Goal: Task Accomplishment & Management: Manage account settings

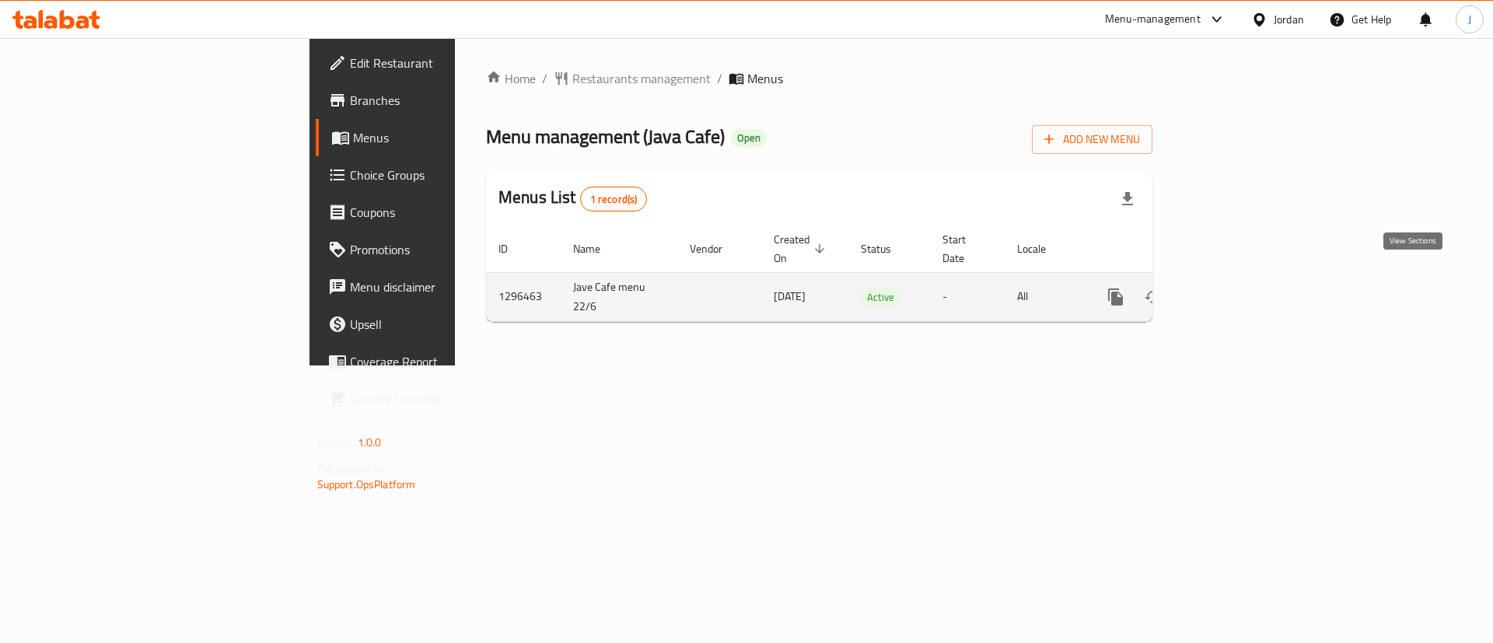
click at [1237, 288] on icon "enhanced table" at bounding box center [1227, 297] width 19 height 19
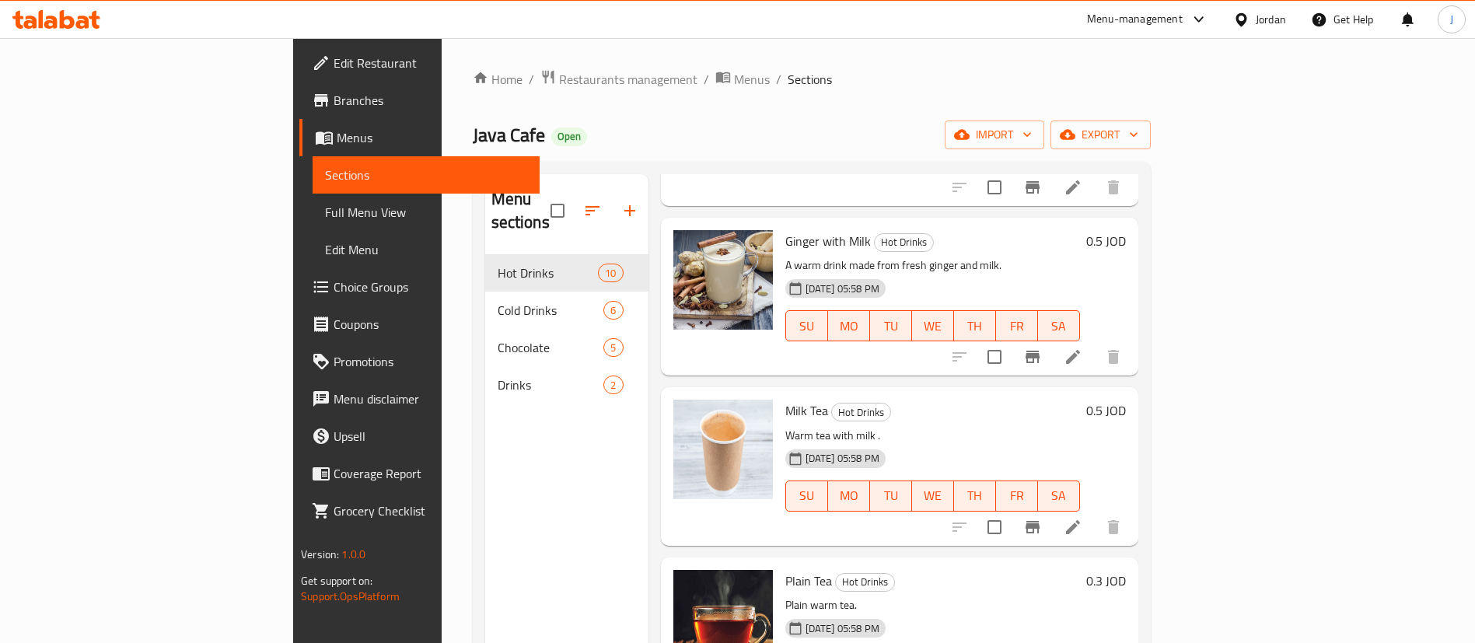
scroll to position [1095, 0]
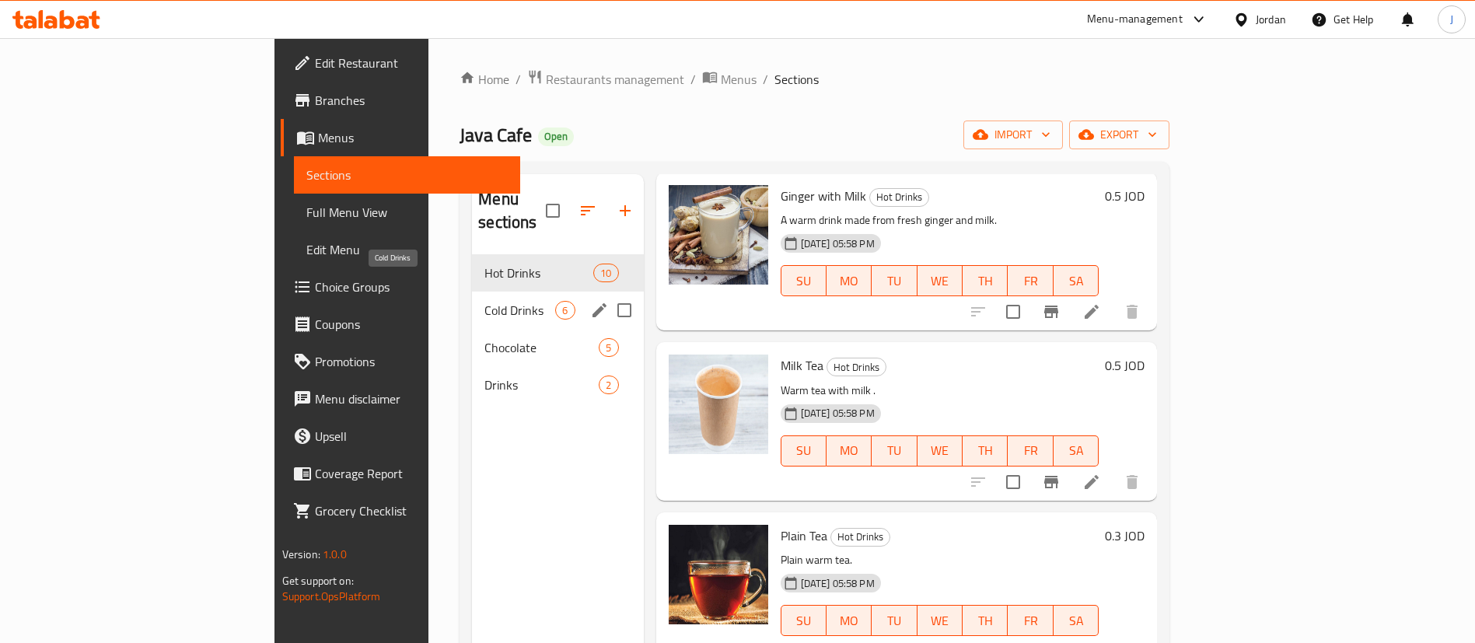
click at [484, 301] on span "Cold Drinks" at bounding box center [519, 310] width 71 height 19
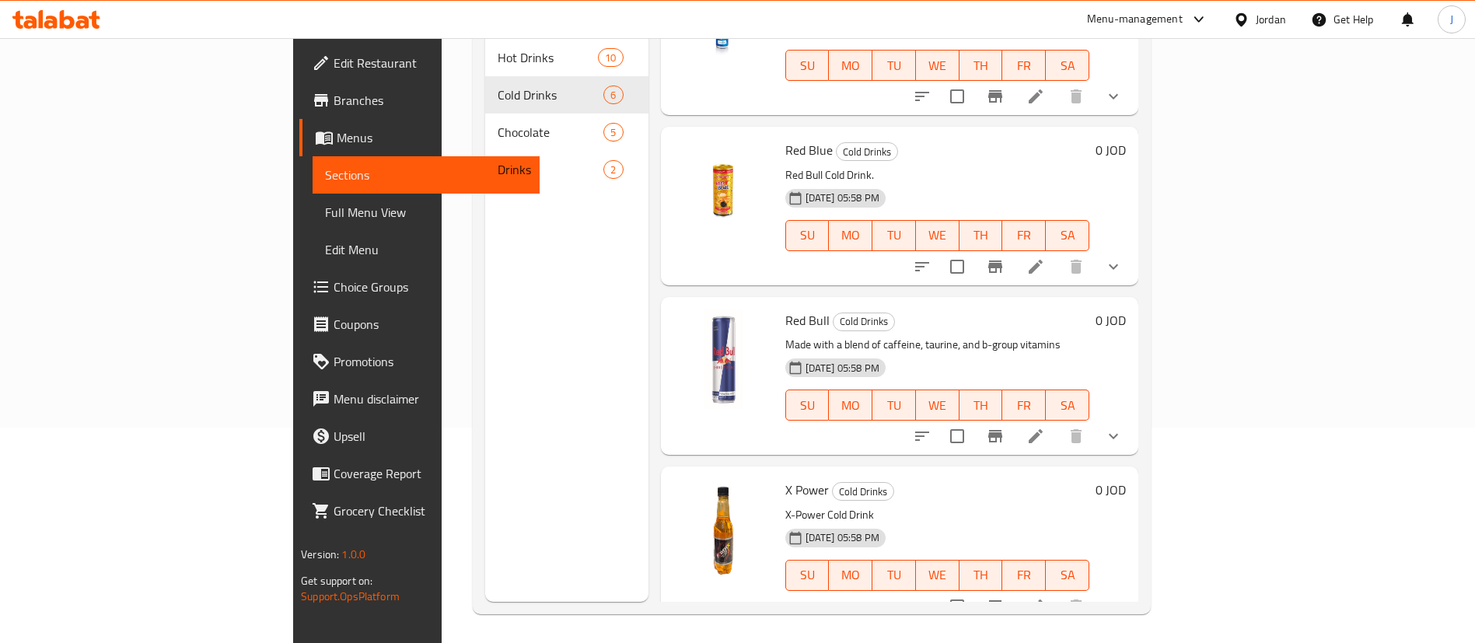
scroll to position [218, 0]
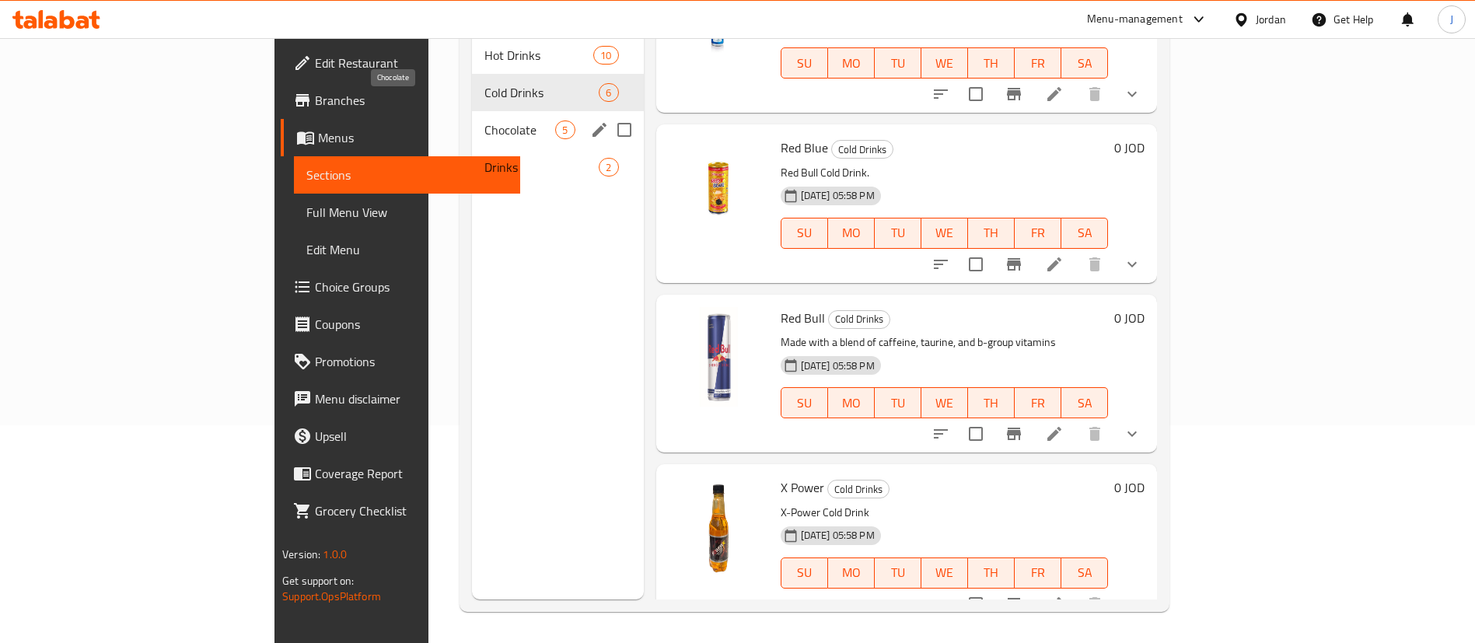
click at [484, 120] on span "Chocolate" at bounding box center [519, 129] width 71 height 19
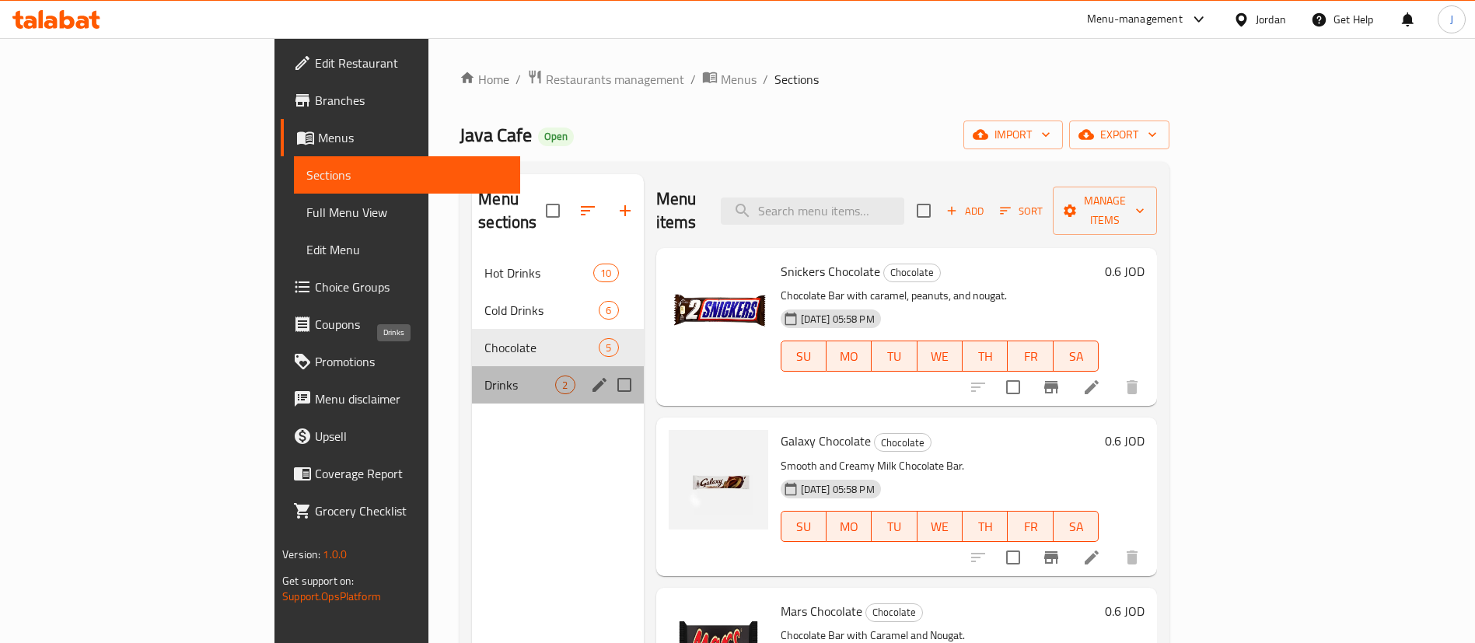
click at [484, 375] on span "Drinks" at bounding box center [519, 384] width 71 height 19
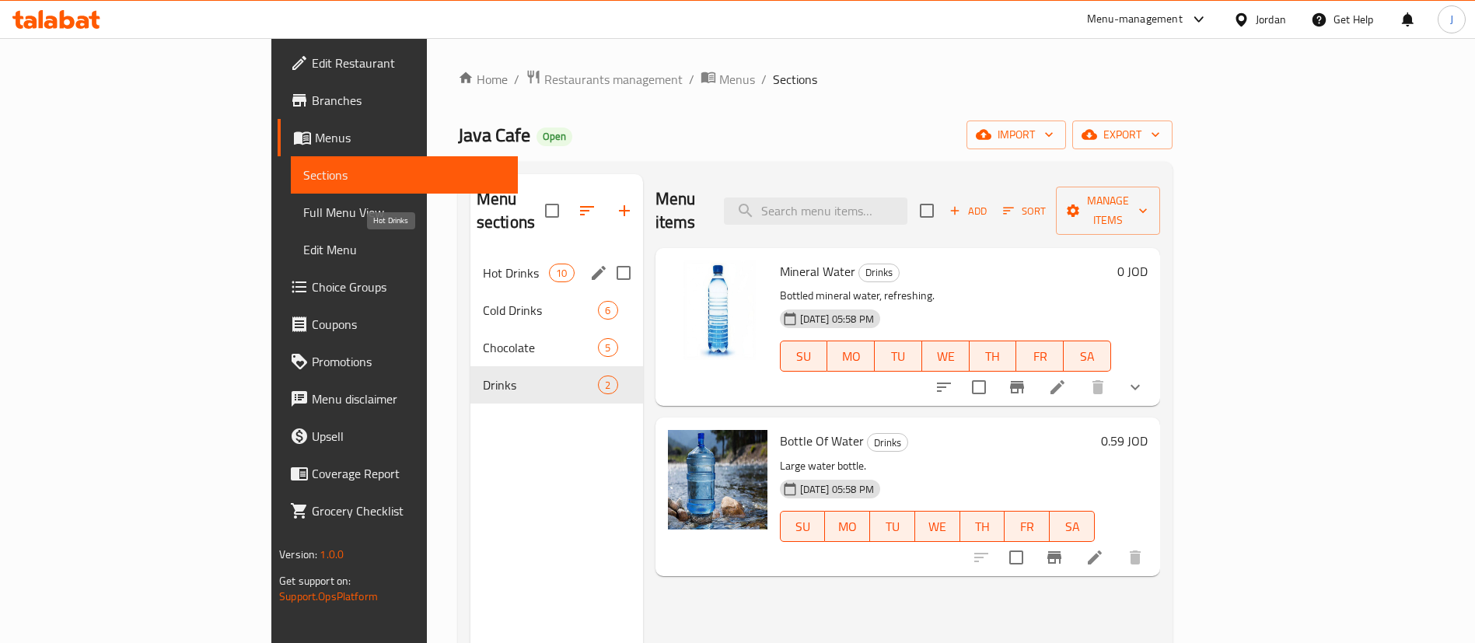
click at [483, 264] on span "Hot Drinks" at bounding box center [516, 273] width 66 height 19
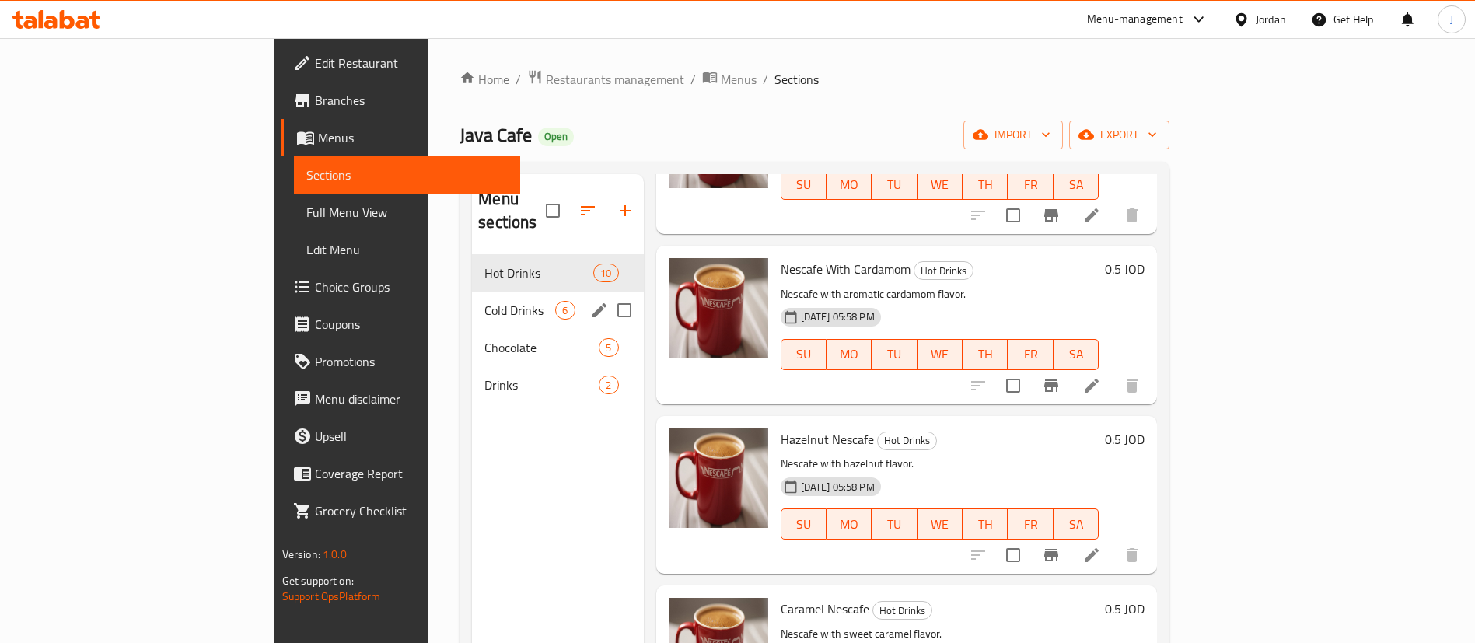
click at [484, 301] on span "Cold Drinks" at bounding box center [519, 310] width 71 height 19
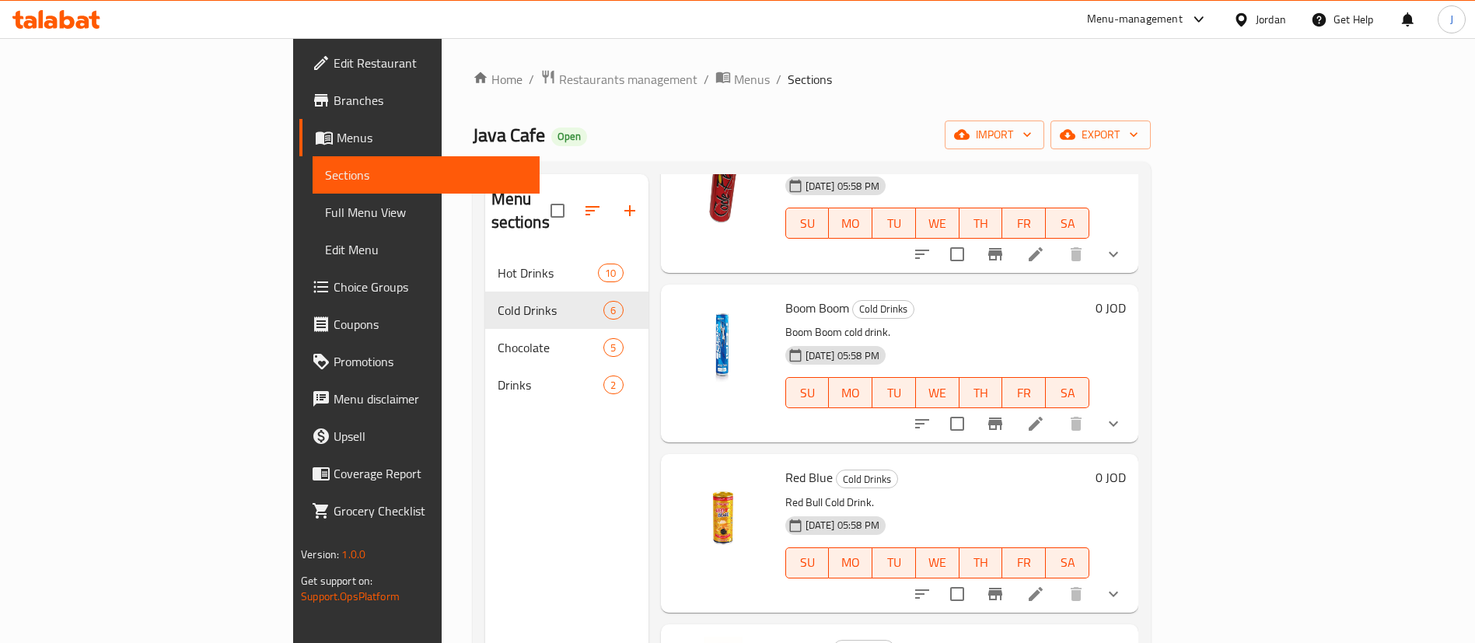
scroll to position [415, 0]
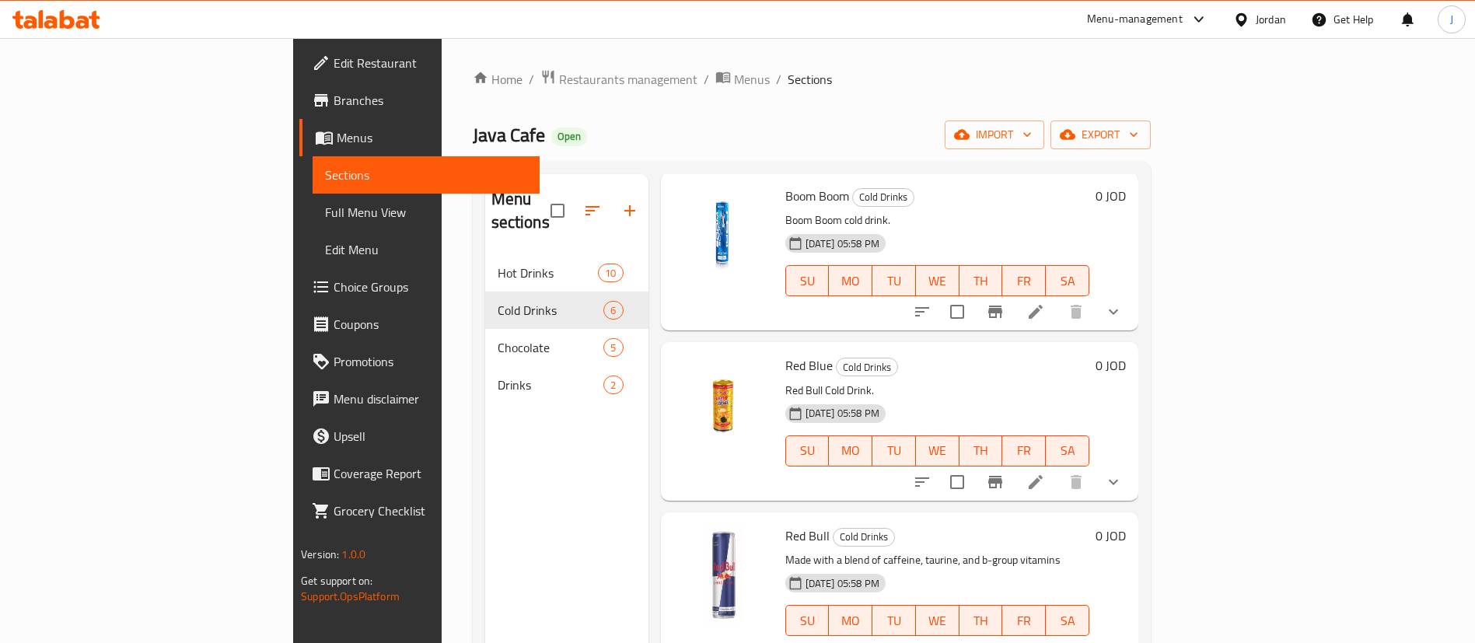
click at [1123, 473] on icon "show more" at bounding box center [1113, 482] width 19 height 19
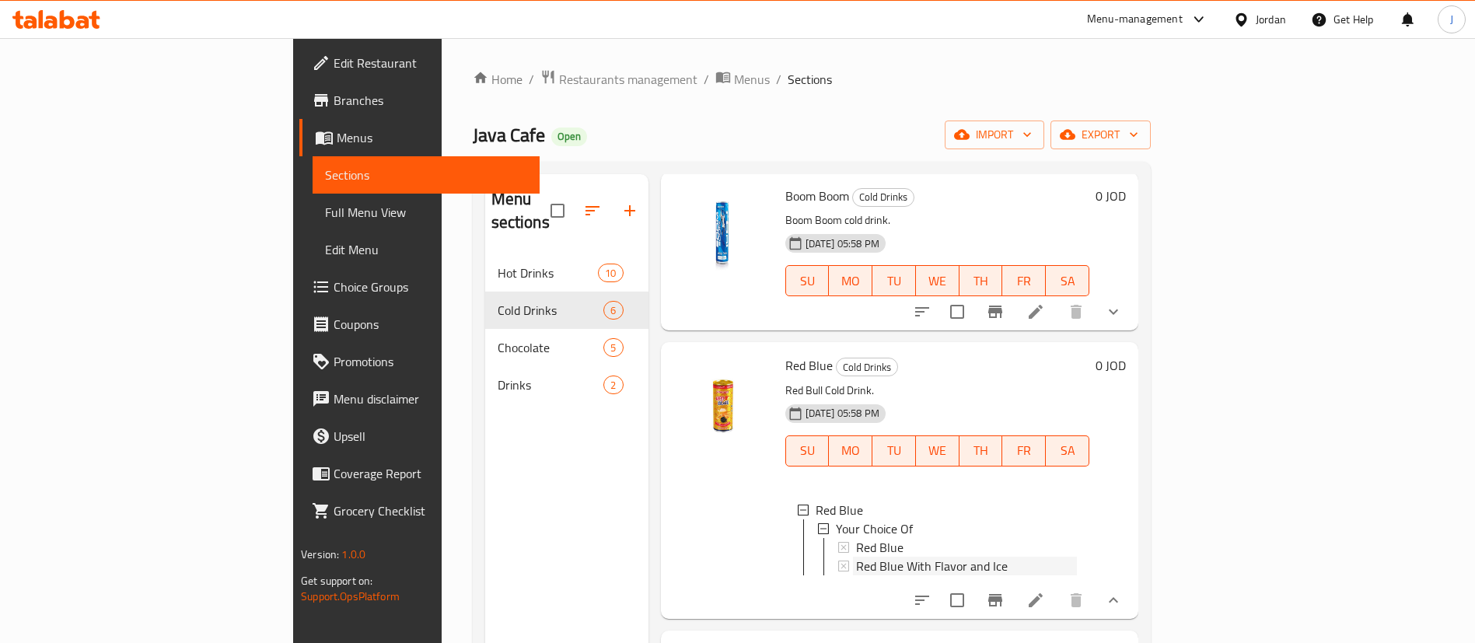
click at [856, 557] on span "Red Blue With Flavor and Ice" at bounding box center [932, 566] width 152 height 19
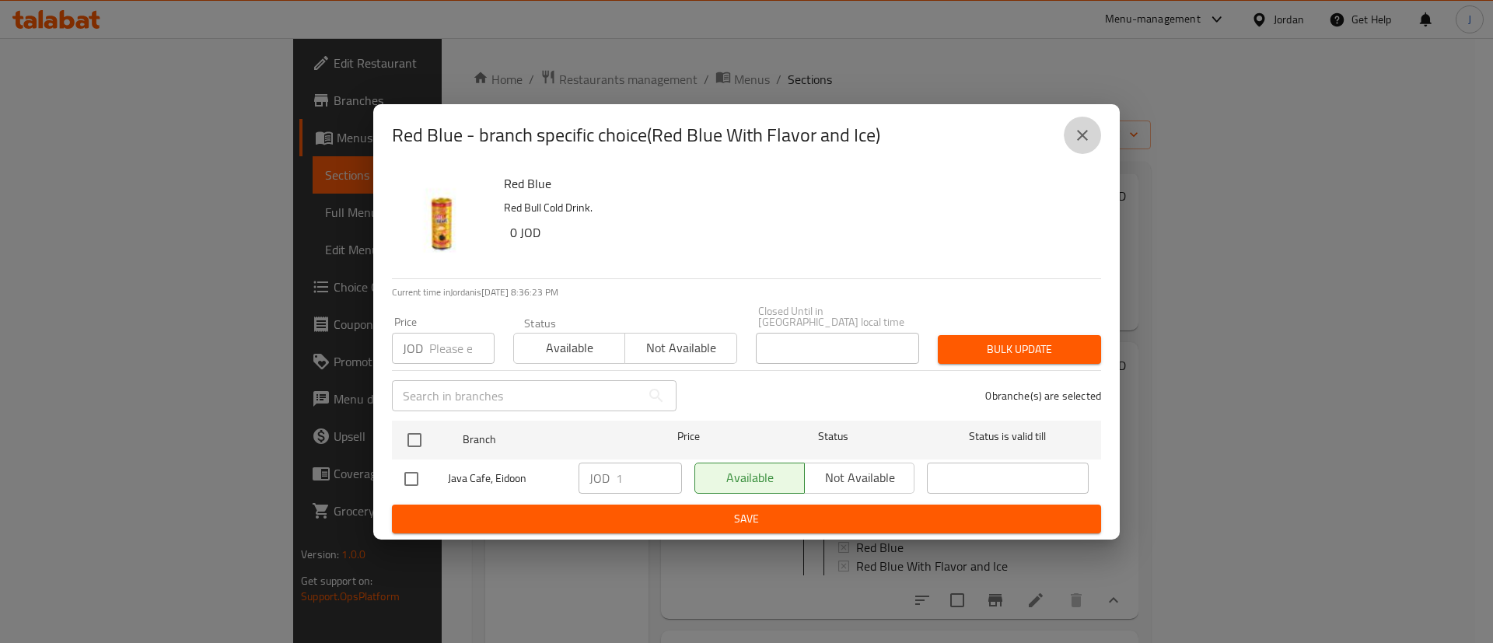
click at [1090, 142] on icon "close" at bounding box center [1082, 135] width 19 height 19
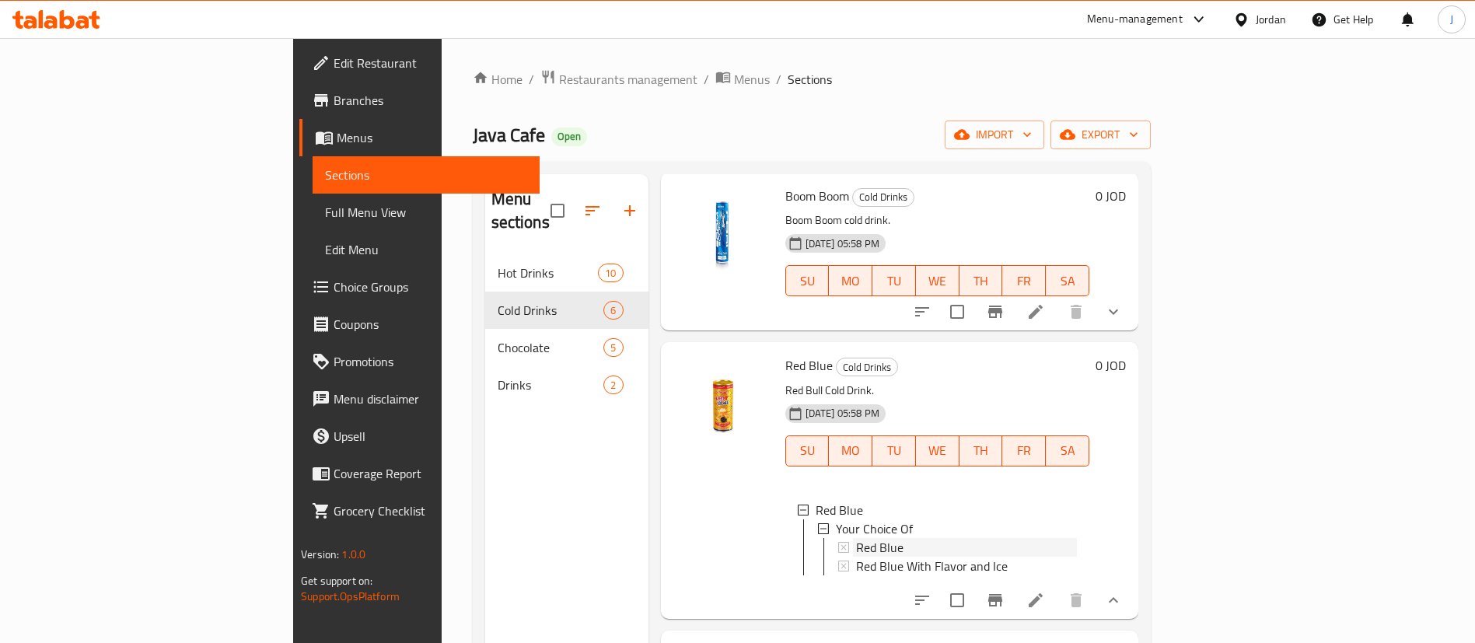
click at [856, 538] on span "Red Blue" at bounding box center [879, 547] width 47 height 19
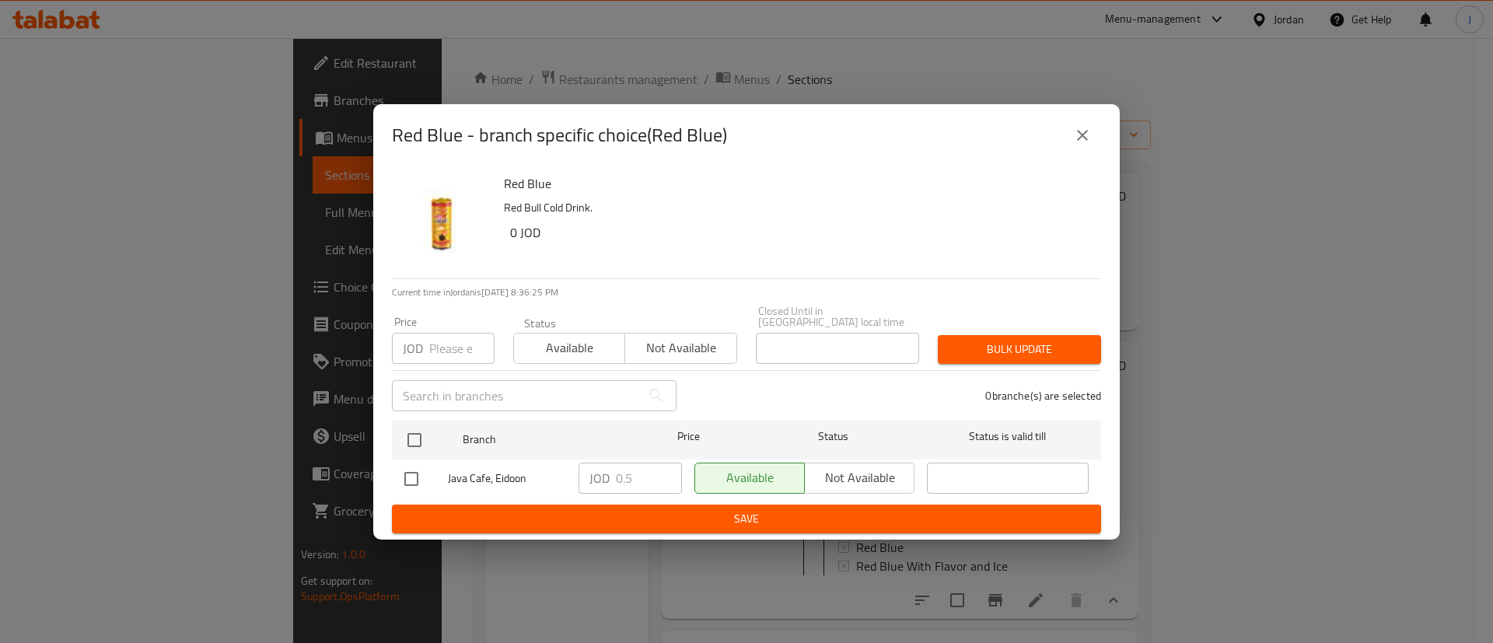
click at [1080, 141] on icon "close" at bounding box center [1082, 135] width 11 height 11
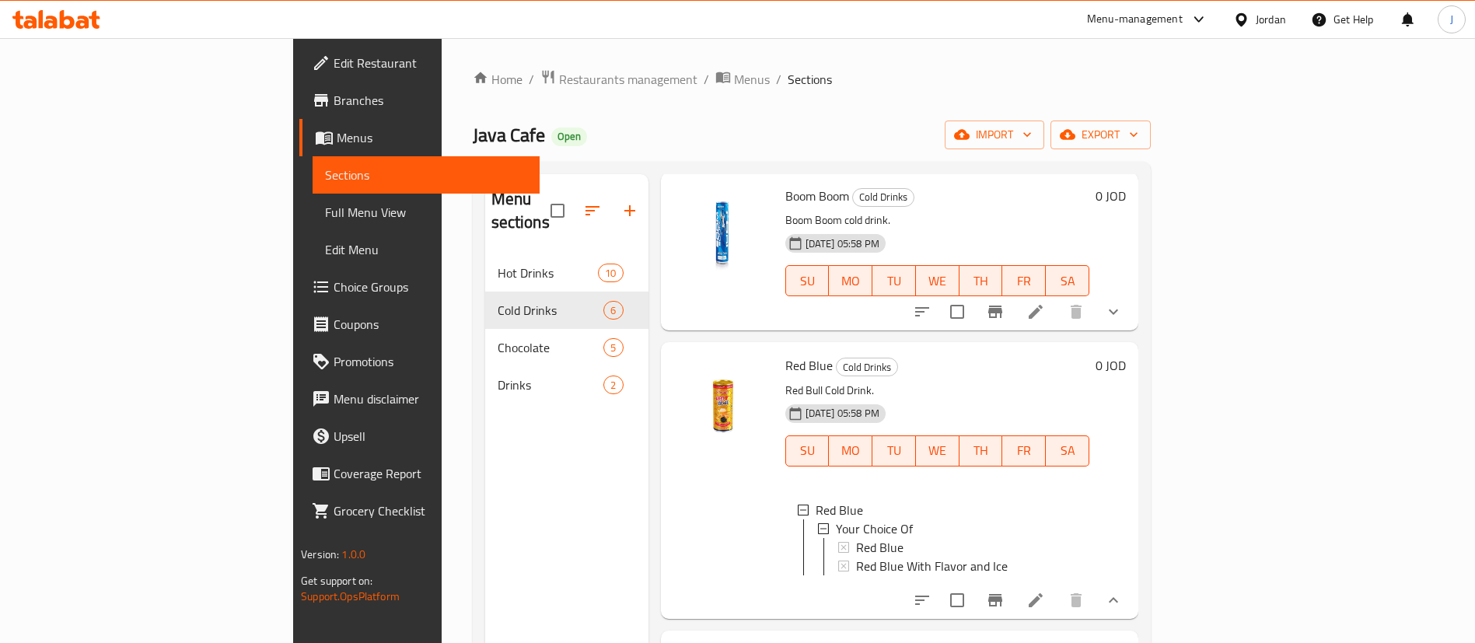
scroll to position [0, 0]
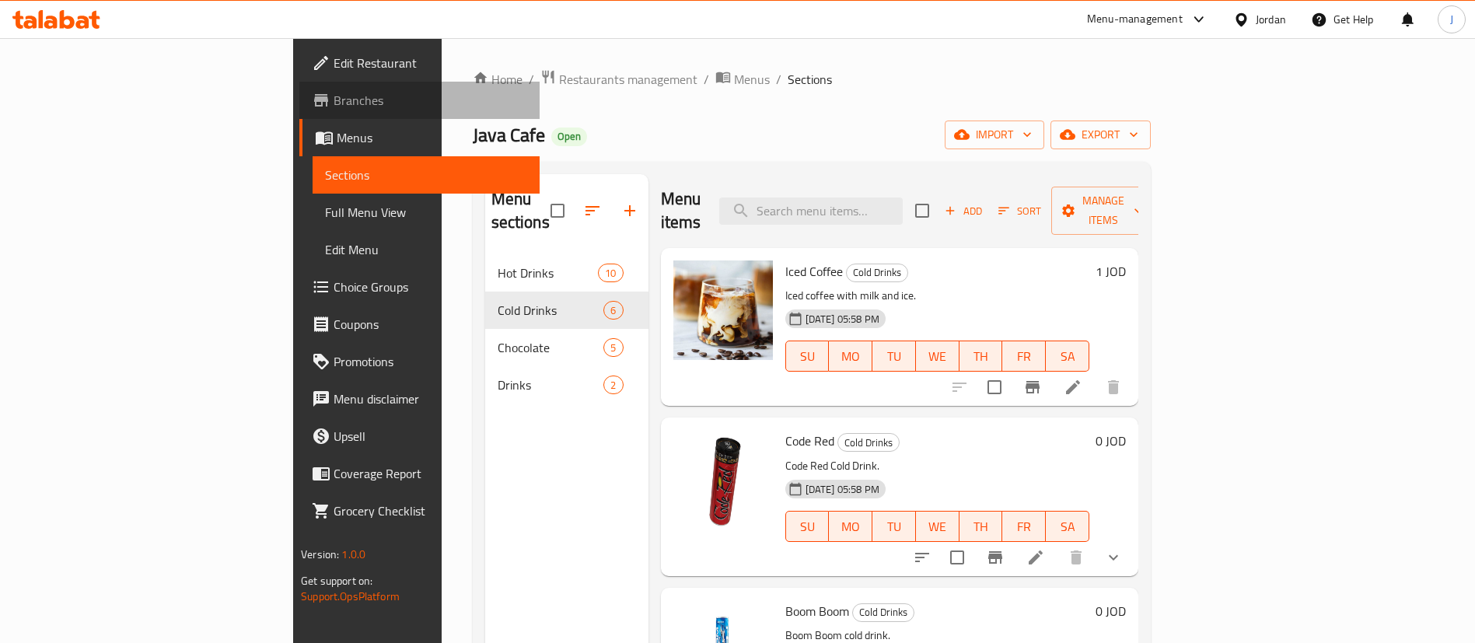
click at [334, 110] on span "Branches" at bounding box center [431, 100] width 194 height 19
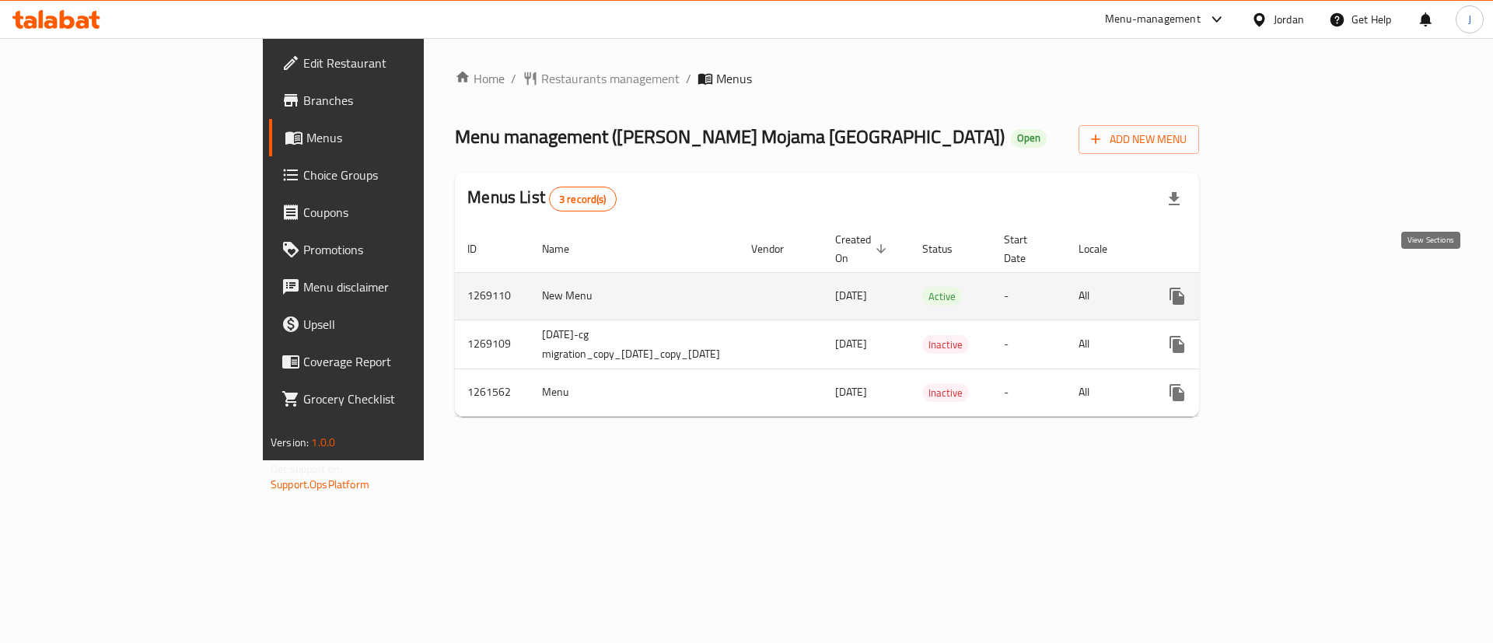
click at [1296, 289] on icon "enhanced table" at bounding box center [1289, 296] width 14 height 14
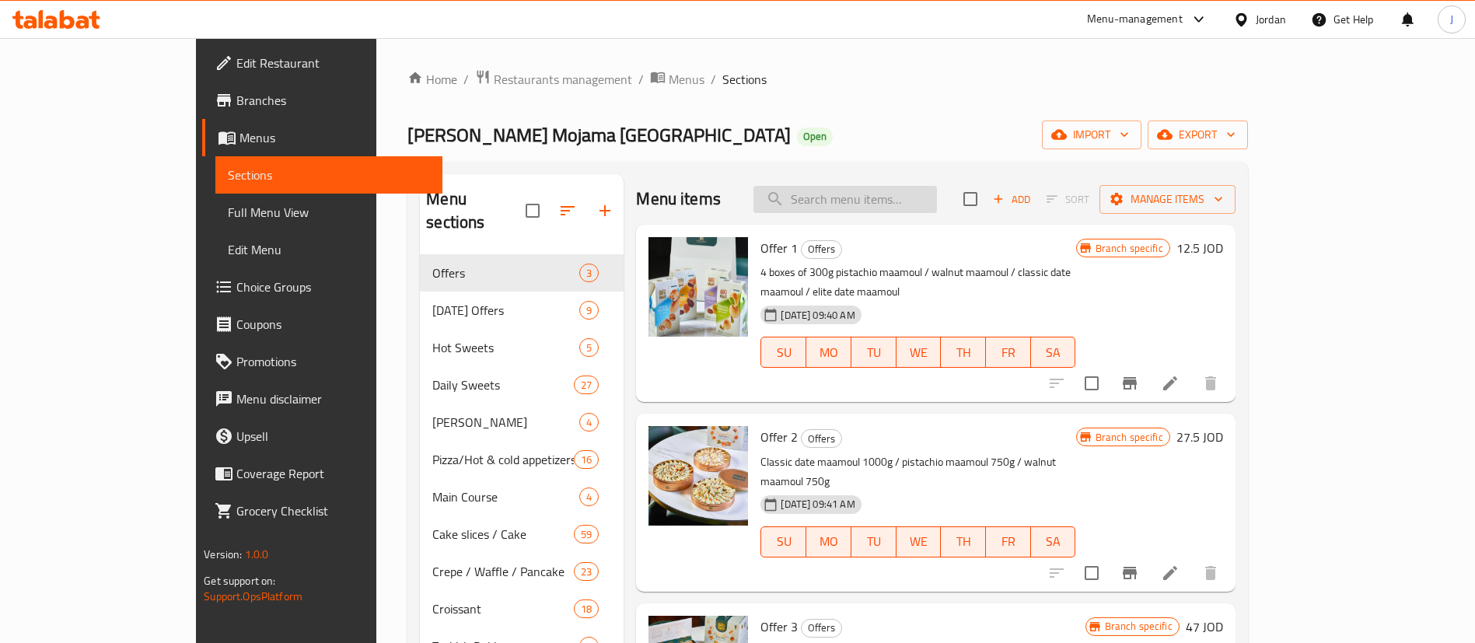
click at [895, 194] on input "search" at bounding box center [844, 199] width 183 height 27
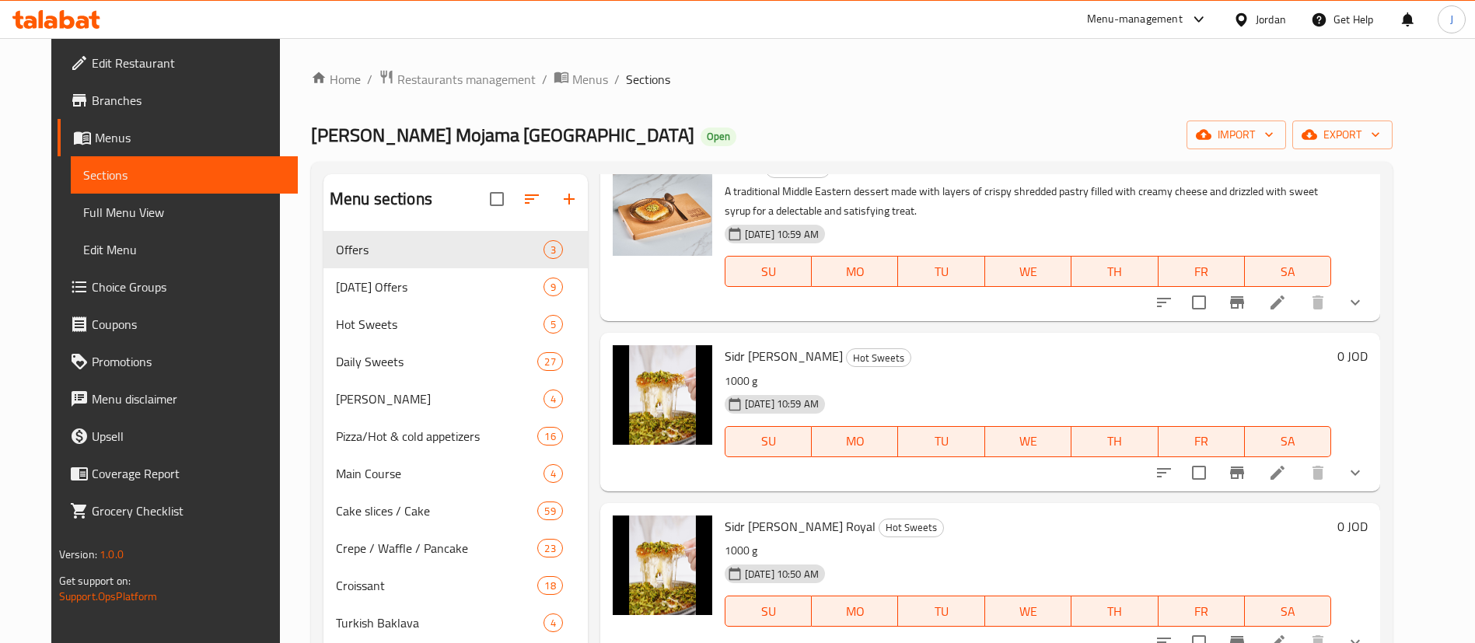
scroll to position [117, 0]
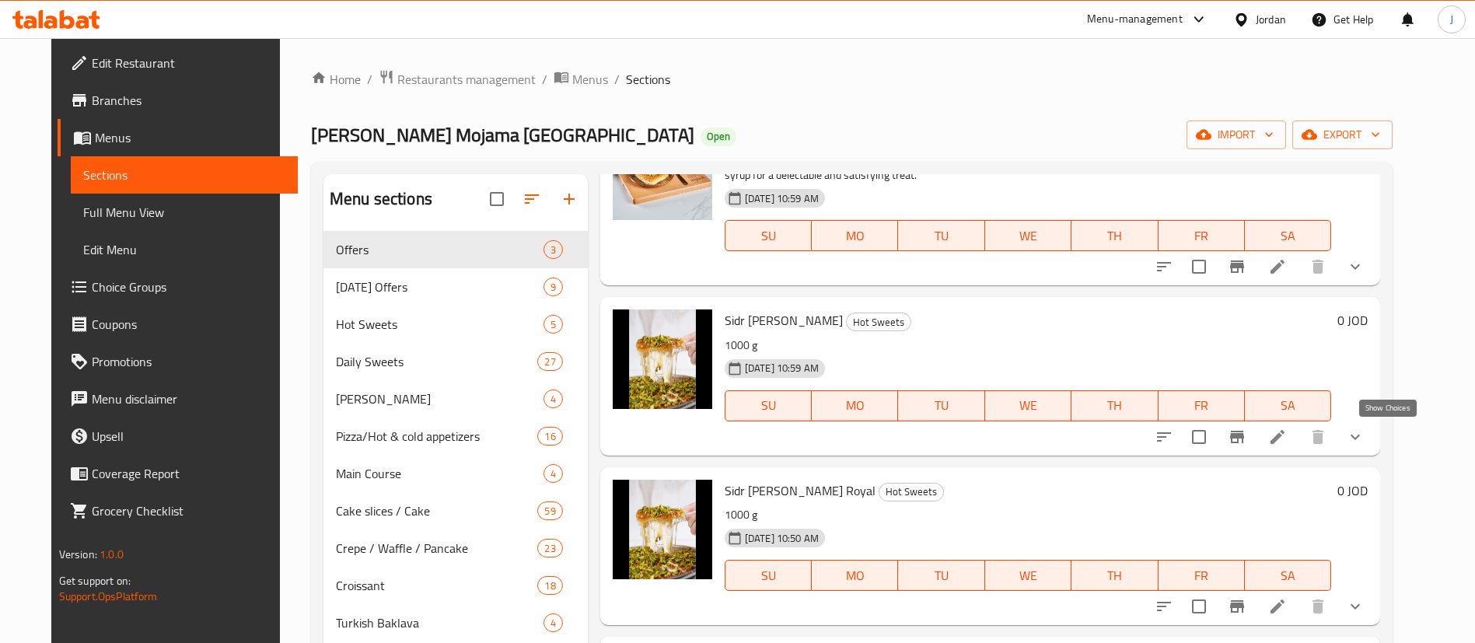
type input "كنافة"
click at [1364, 439] on icon "show more" at bounding box center [1355, 437] width 19 height 19
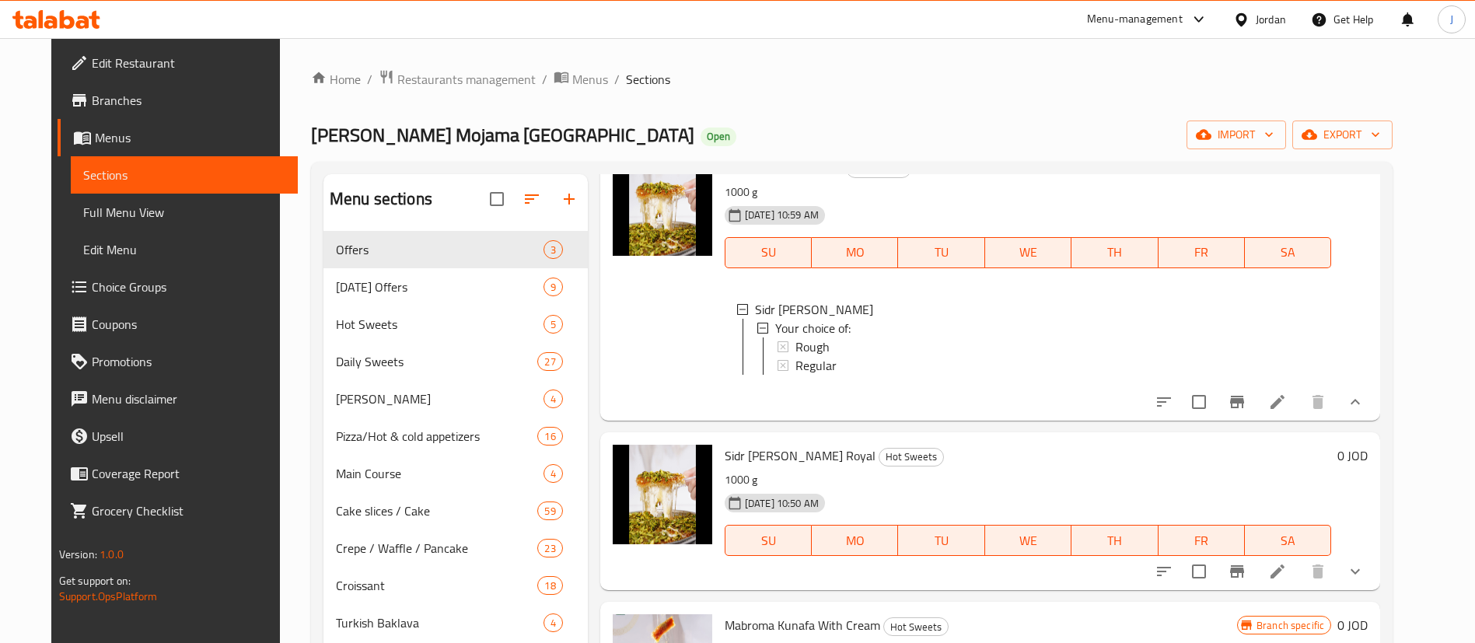
scroll to position [233, 0]
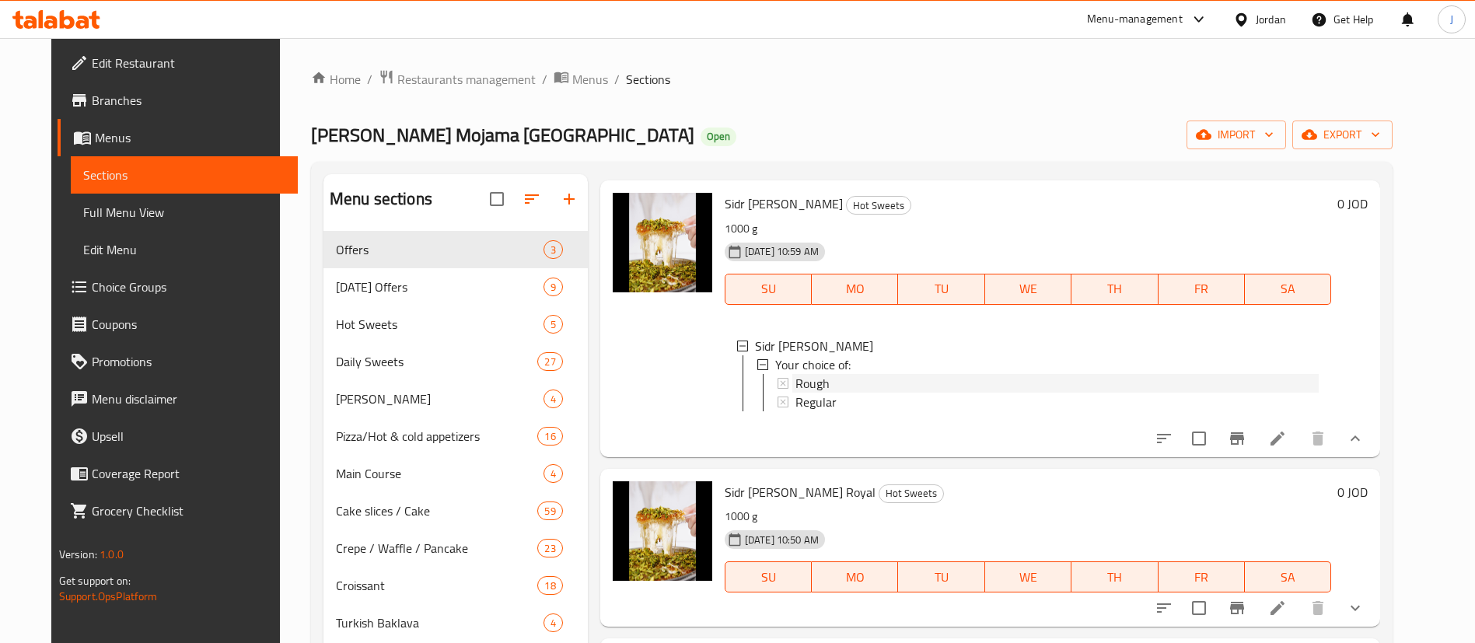
click at [801, 388] on span "Rough" at bounding box center [812, 383] width 34 height 19
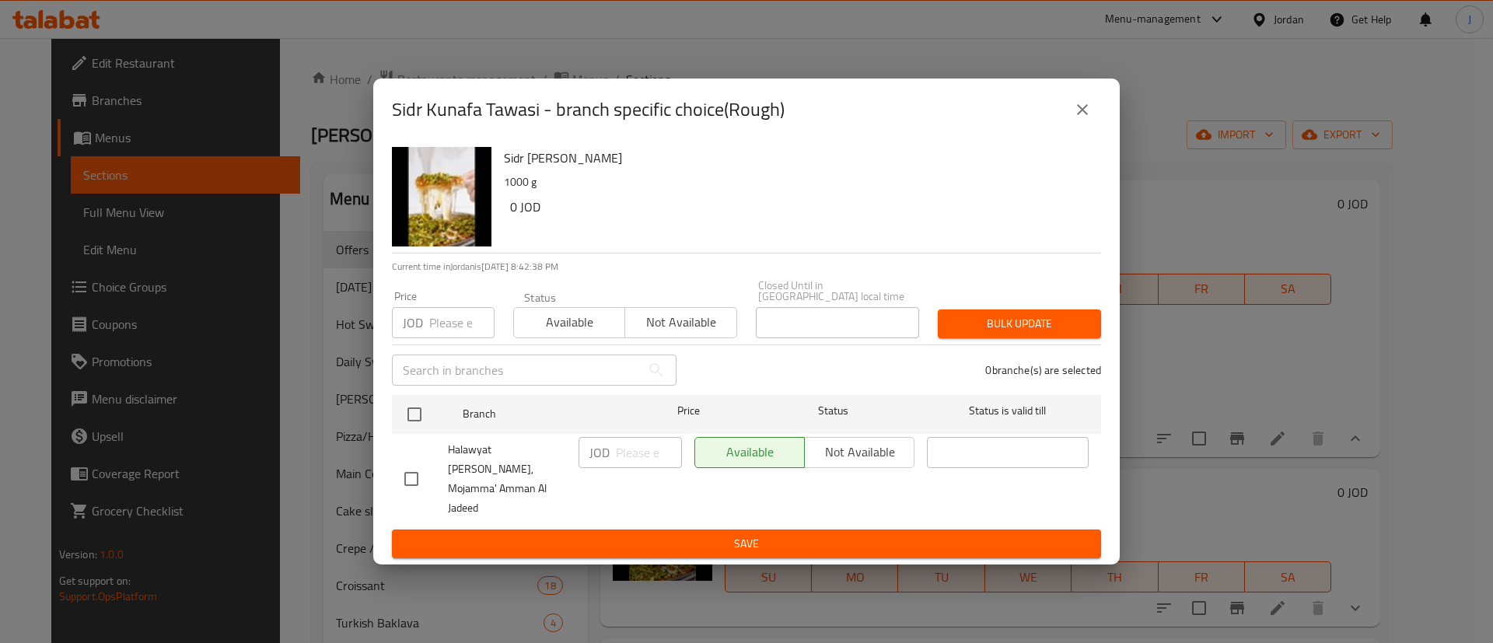
click at [1075, 119] on icon "close" at bounding box center [1082, 109] width 19 height 19
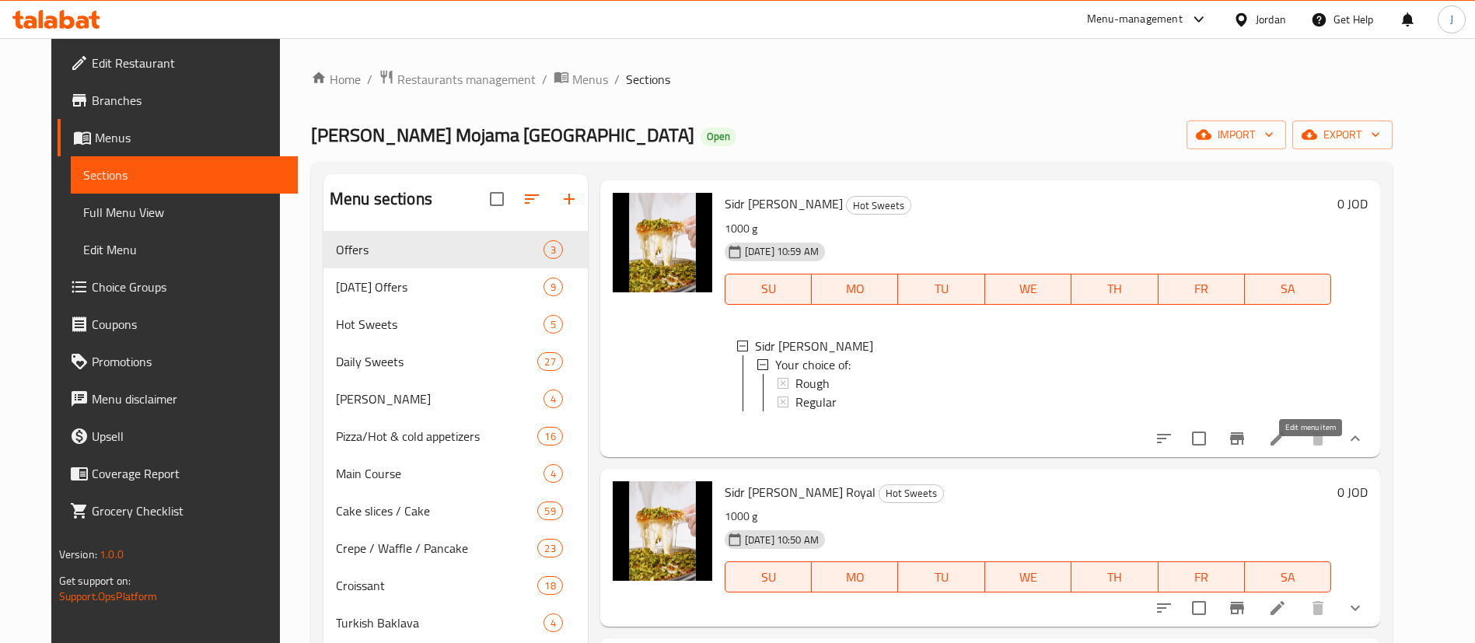
click at [1287, 448] on icon at bounding box center [1277, 438] width 19 height 19
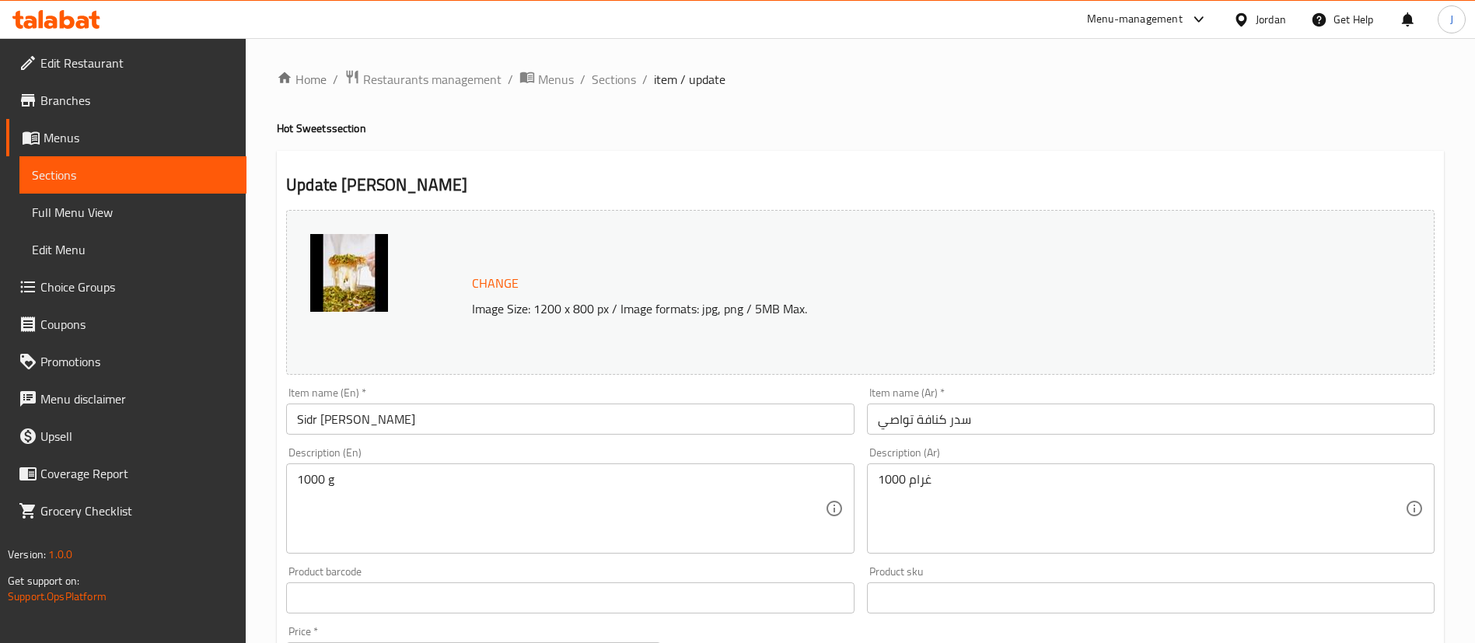
scroll to position [513, 0]
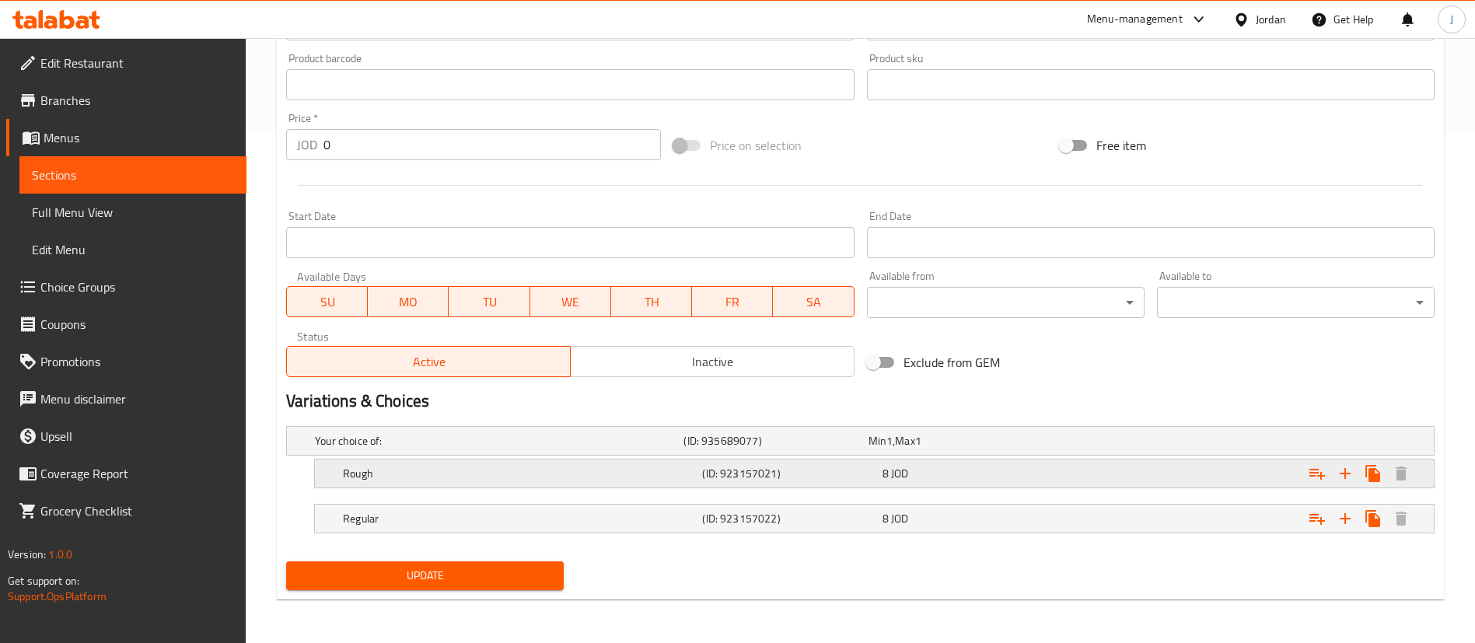
click at [896, 468] on span "JOD" at bounding box center [899, 473] width 17 height 20
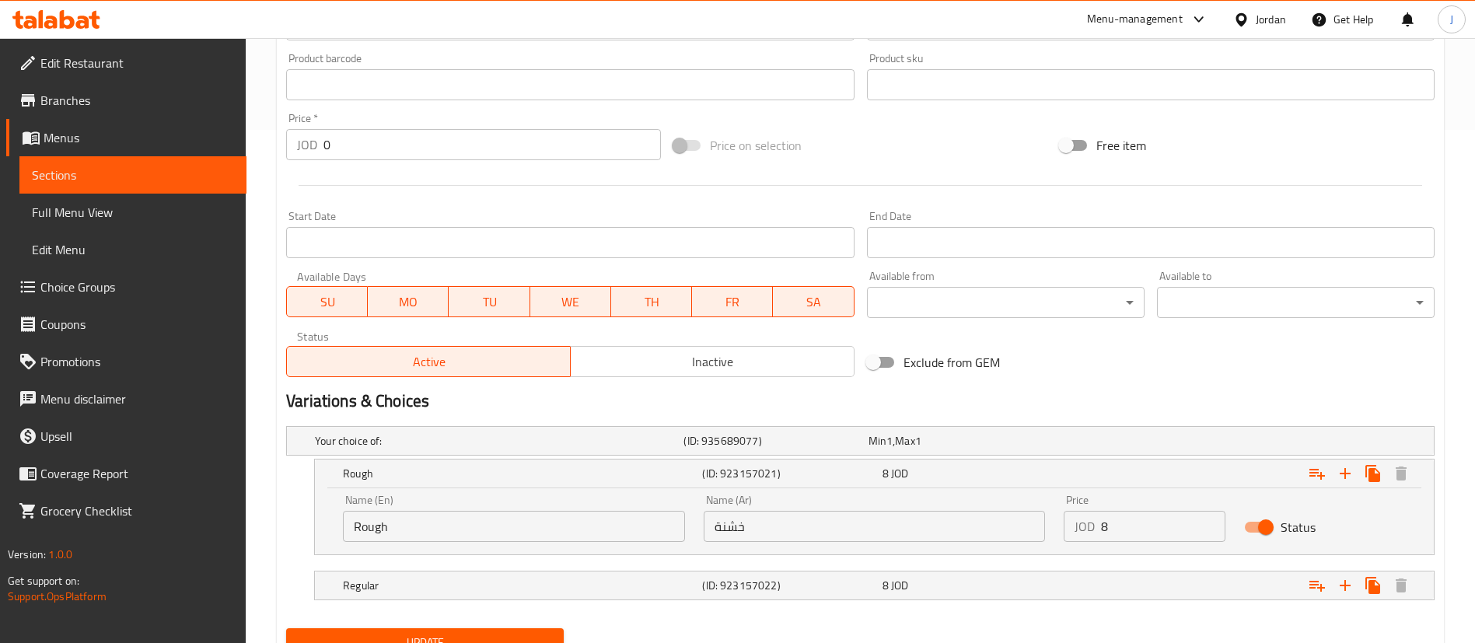
click at [1119, 526] on input "8" at bounding box center [1163, 526] width 124 height 31
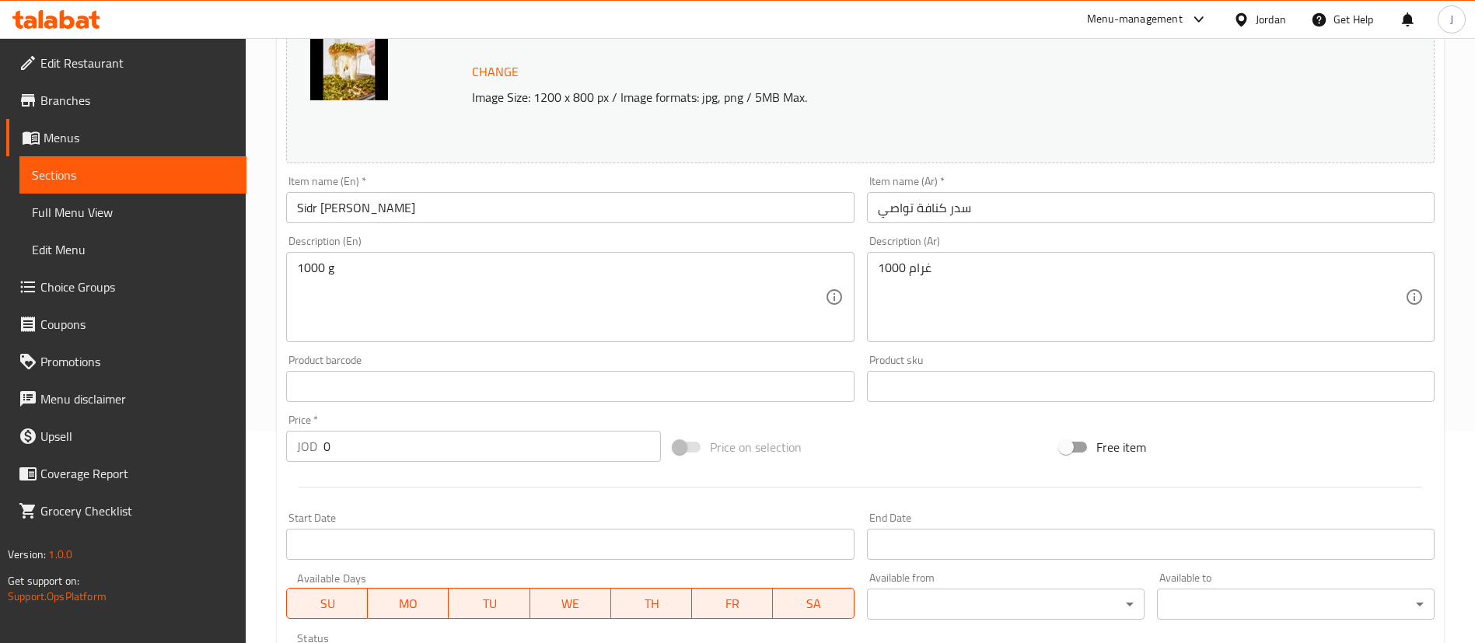
scroll to position [0, 0]
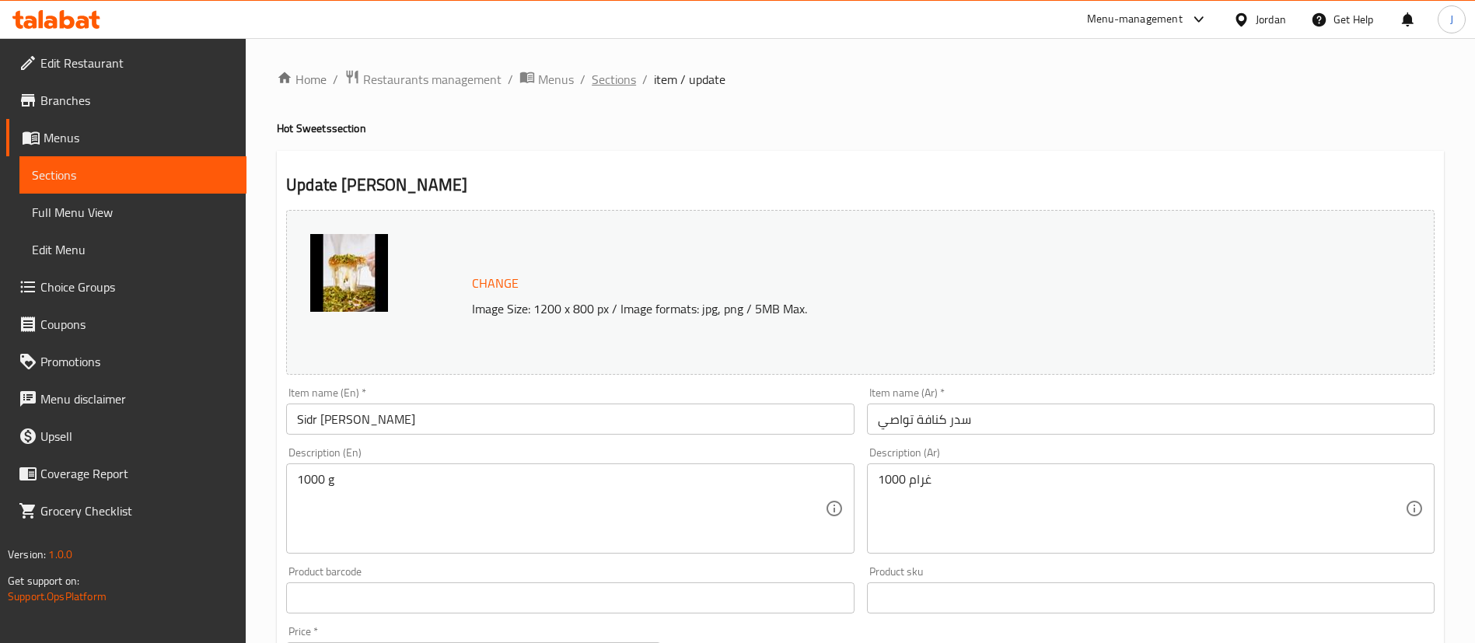
click at [627, 82] on span "Sections" at bounding box center [614, 79] width 44 height 19
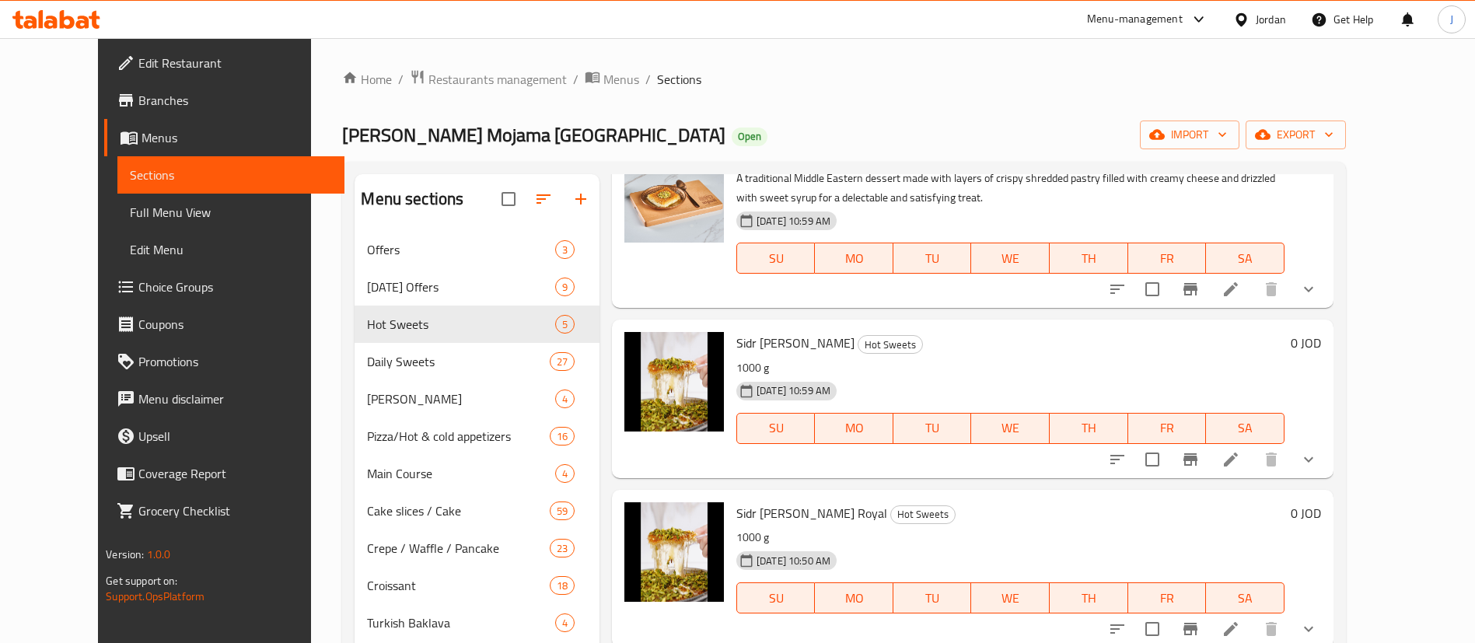
scroll to position [210, 0]
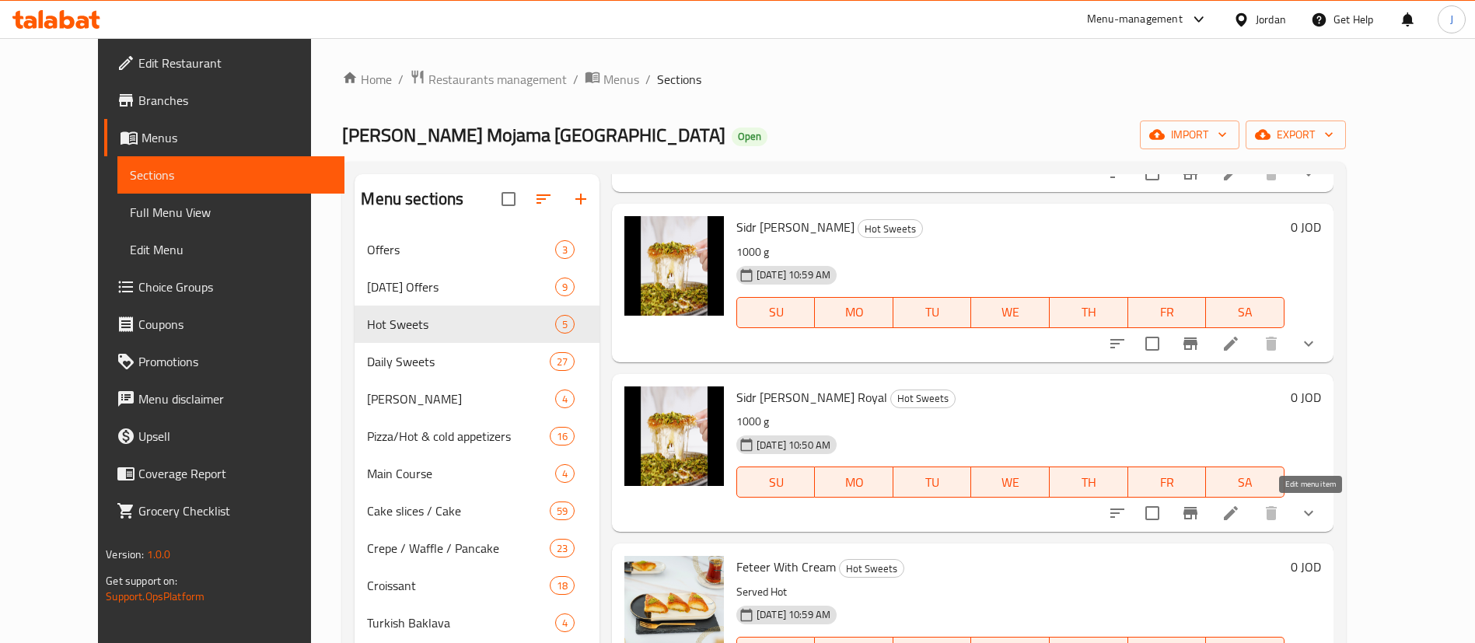
click at [1238, 515] on icon at bounding box center [1231, 513] width 14 height 14
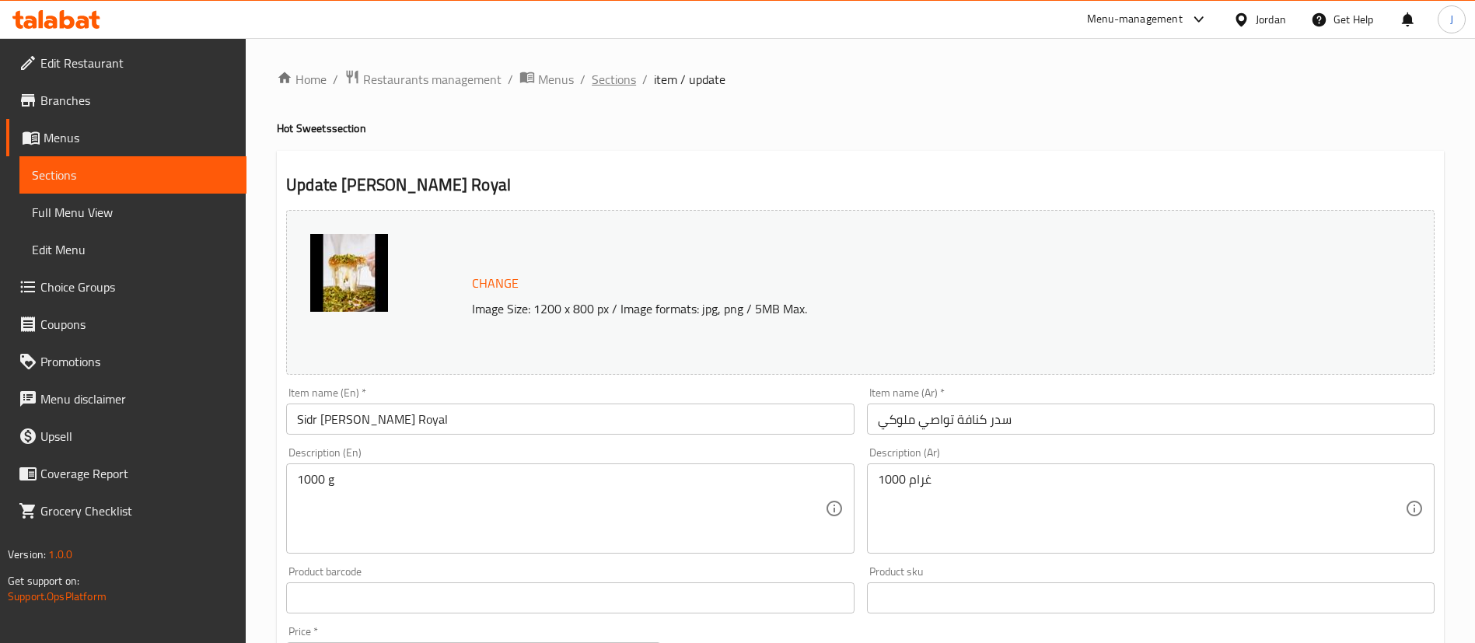
click at [592, 75] on span "Sections" at bounding box center [614, 79] width 44 height 19
